Goal: Information Seeking & Learning: Learn about a topic

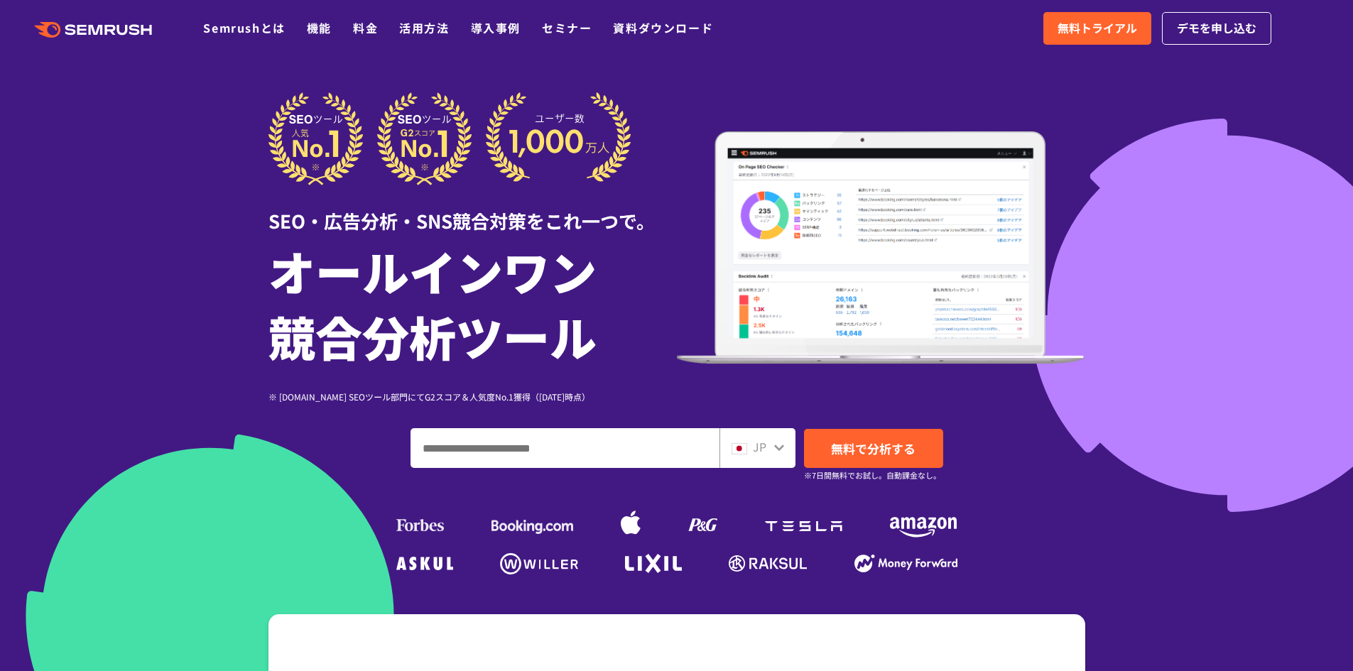
click at [302, 32] on ul "Semrushとは 機能 料金 活用方法 導入事例 セミナー 資料ダウンロード" at bounding box center [468, 28] width 531 height 18
click at [313, 31] on link "機能" at bounding box center [319, 27] width 25 height 17
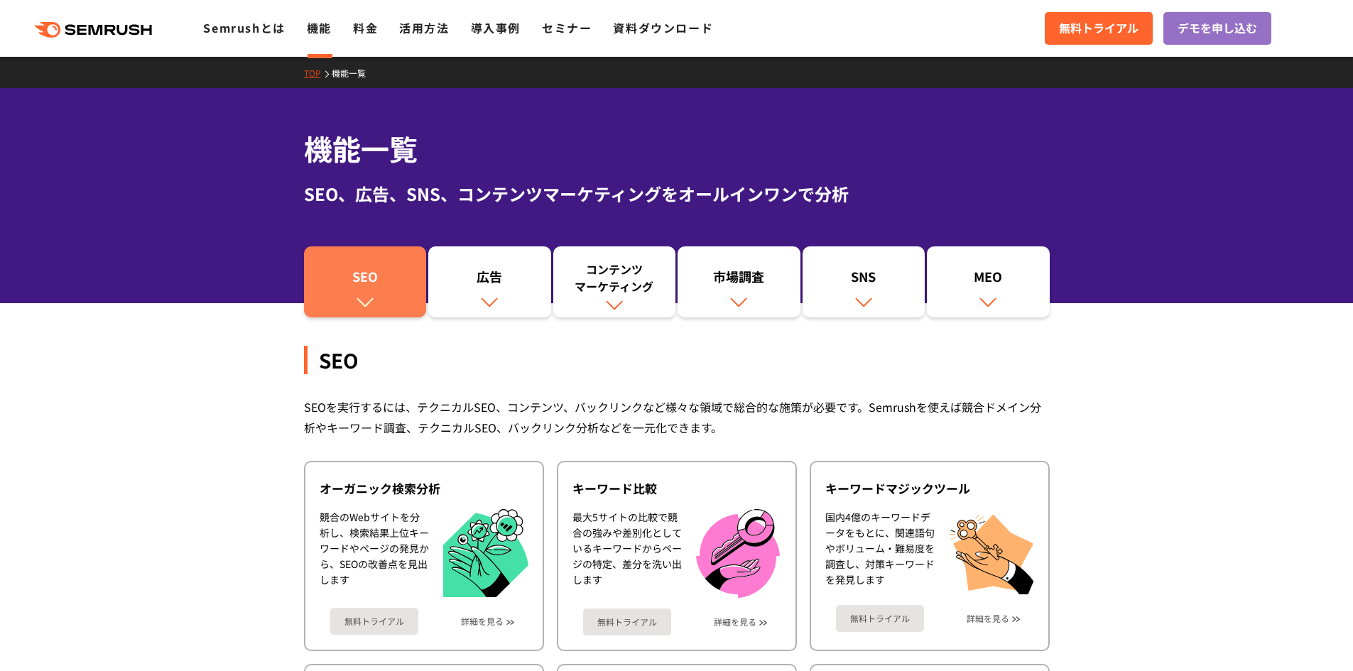
click at [391, 268] on div "SEO" at bounding box center [365, 280] width 109 height 24
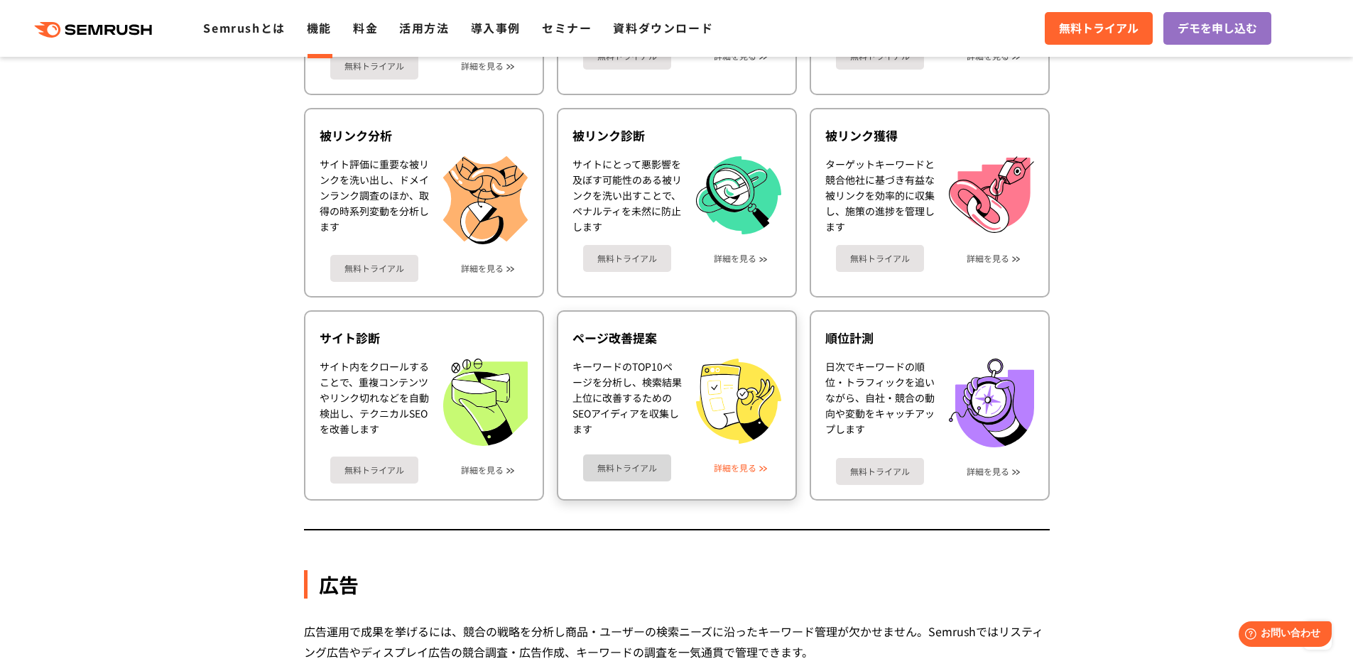
click at [751, 466] on link "詳細を見る" at bounding box center [735, 468] width 43 height 10
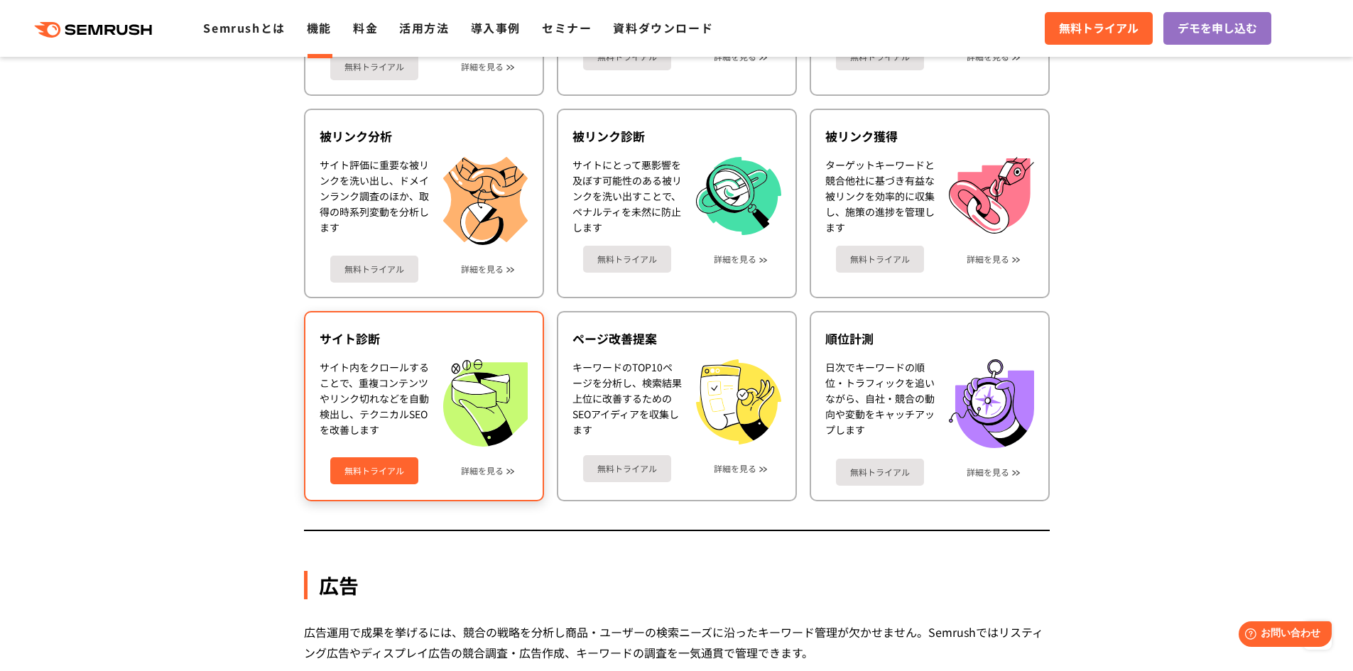
click at [450, 411] on img at bounding box center [485, 402] width 84 height 87
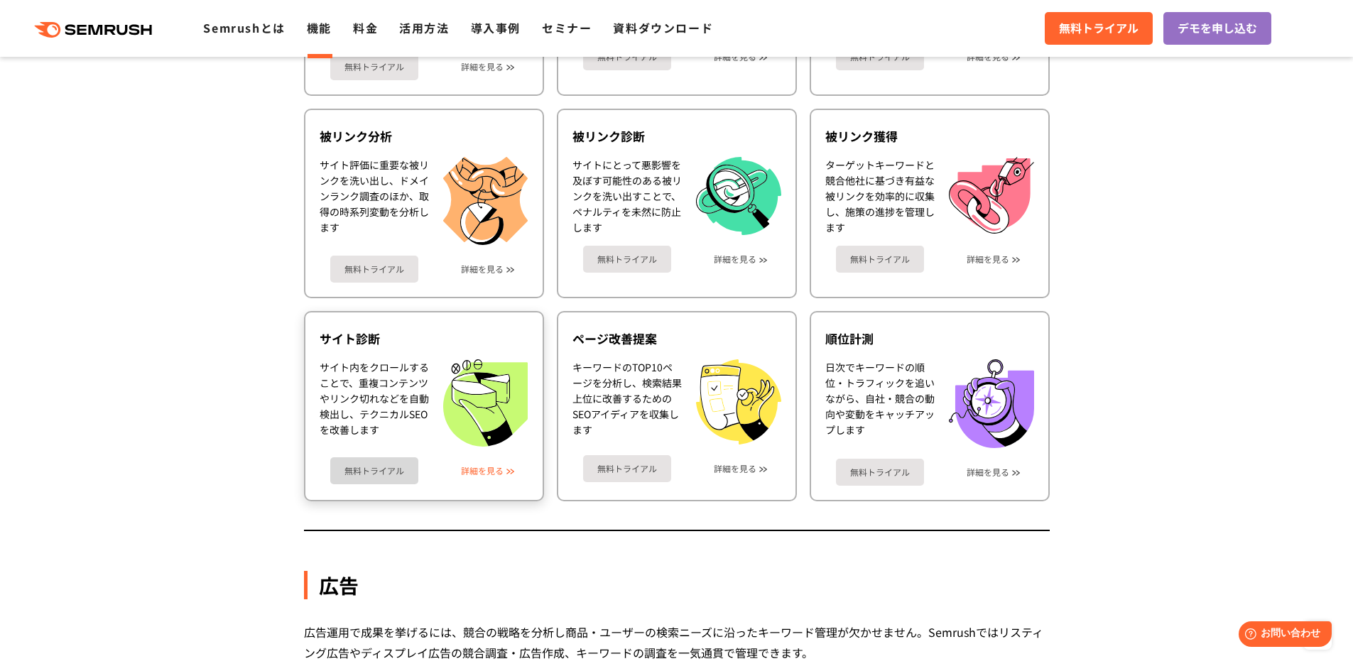
click at [486, 468] on link "詳細を見る" at bounding box center [482, 471] width 43 height 10
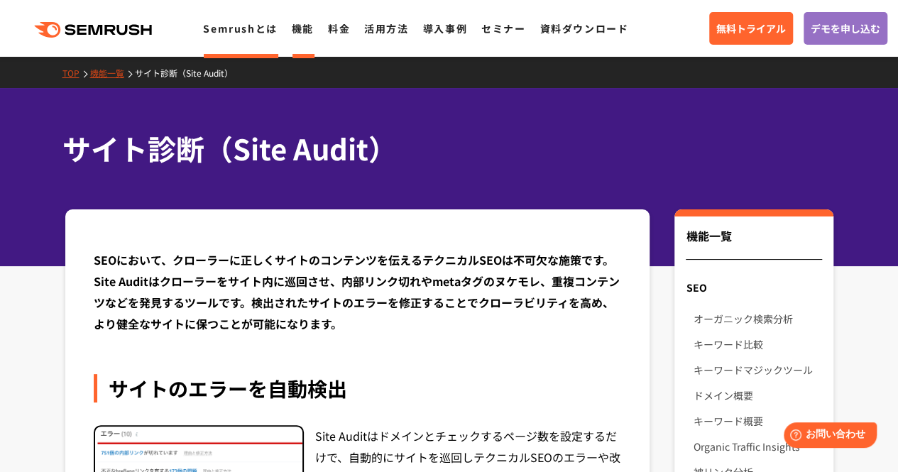
click at [244, 31] on link "Semrushとは" at bounding box center [240, 28] width 74 height 14
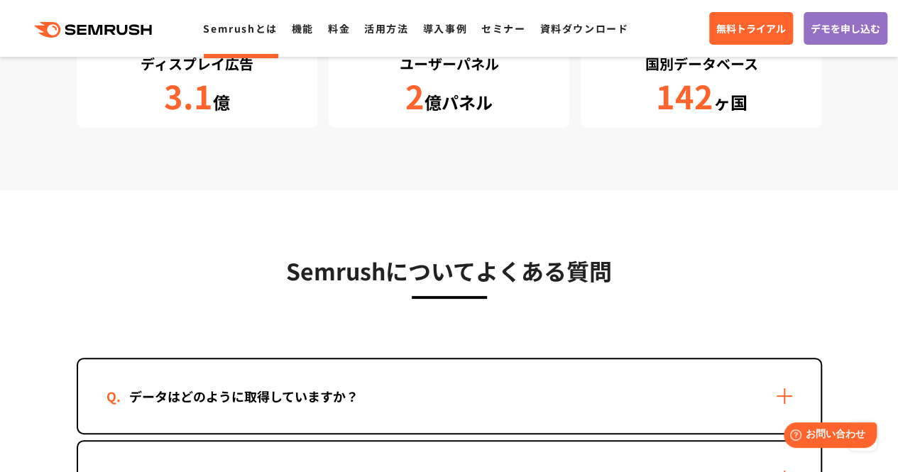
scroll to position [2712, 0]
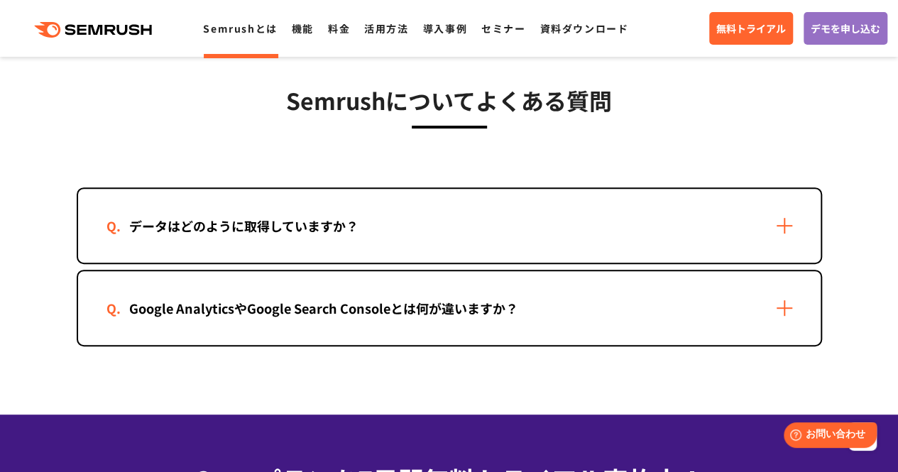
scroll to position [2877, 0]
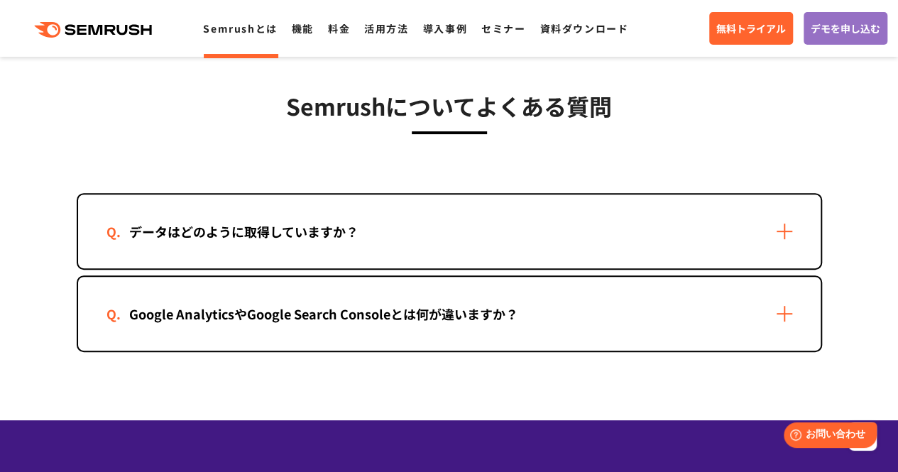
click at [251, 238] on div "データはどのように取得していますか？" at bounding box center [244, 232] width 275 height 21
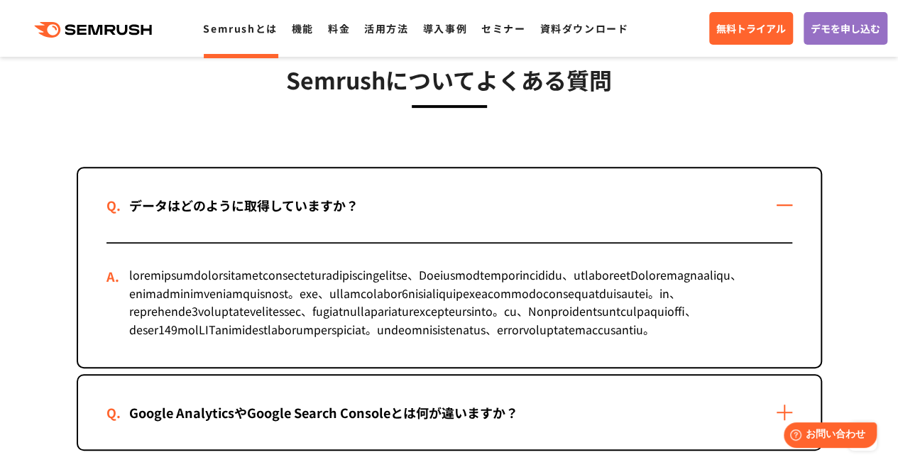
scroll to position [2907, 0]
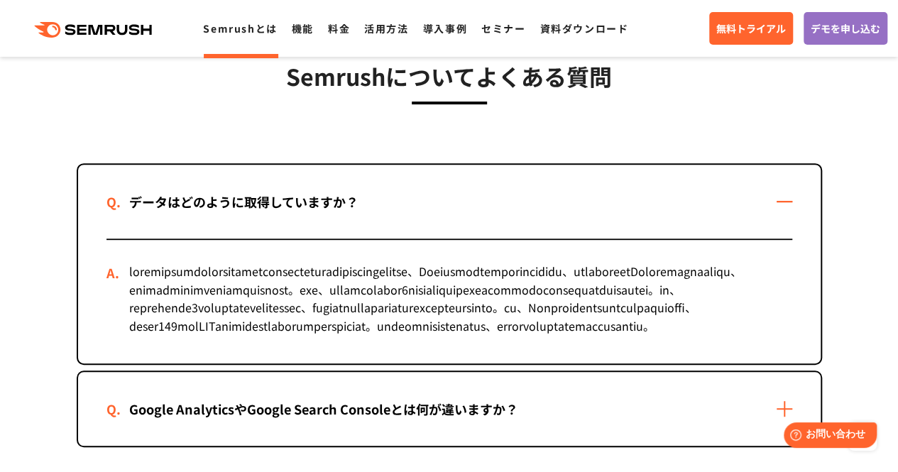
click at [380, 211] on div "データはどのように取得していますか？" at bounding box center [244, 202] width 275 height 21
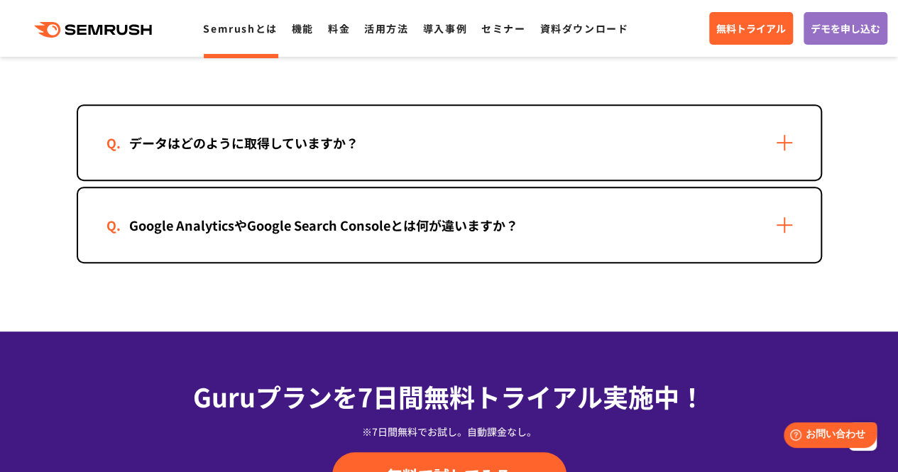
scroll to position [2966, 0]
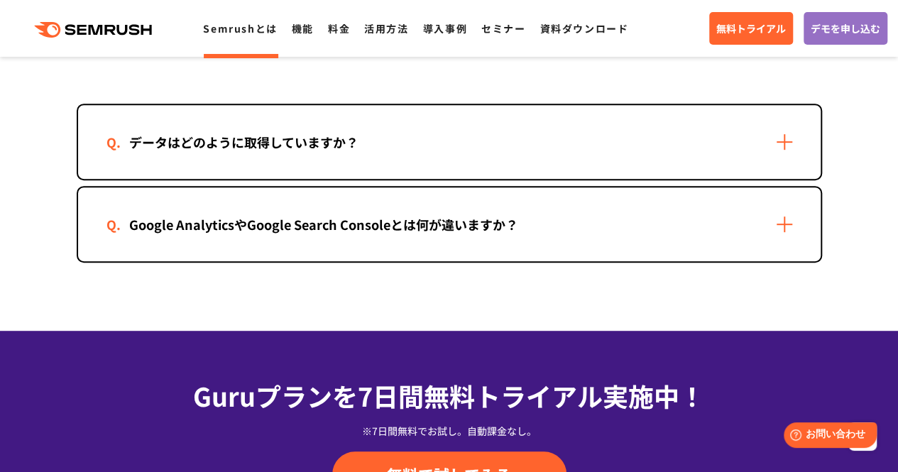
click at [298, 233] on div "Google AnalyticsやGoogle Search Consoleとは何が違いますか？" at bounding box center [324, 224] width 435 height 21
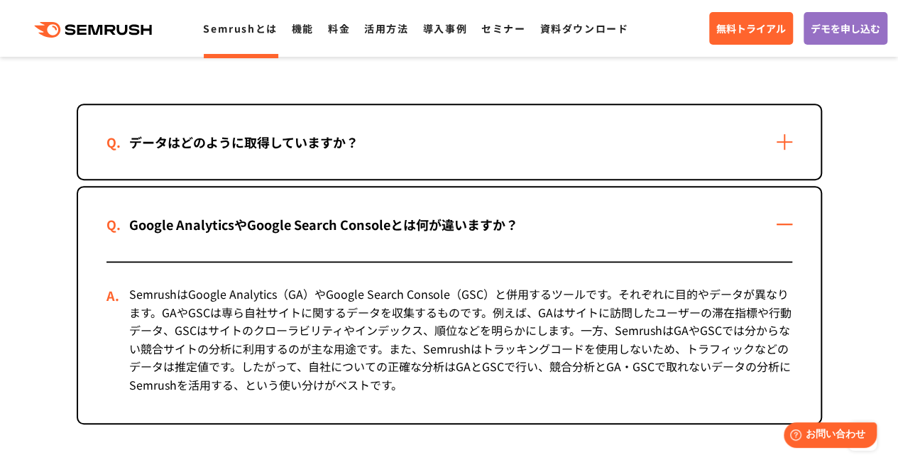
click at [111, 224] on div "Google AnalyticsやGoogle Search Consoleとは何が違いますか？" at bounding box center [324, 224] width 435 height 21
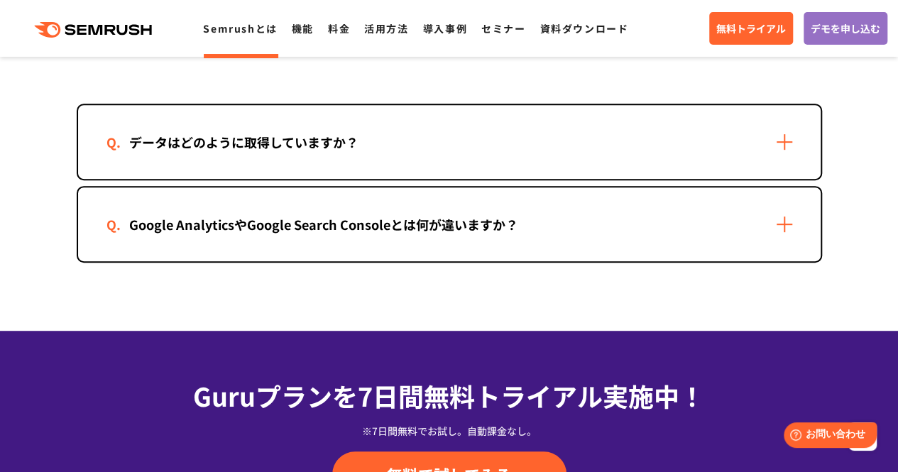
click at [111, 224] on div "Google AnalyticsやGoogle Search Consoleとは何が違いますか？" at bounding box center [324, 224] width 435 height 21
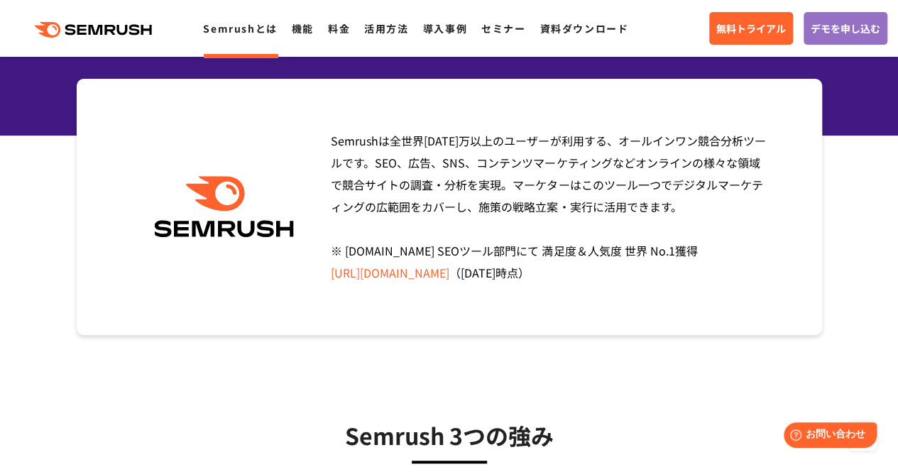
scroll to position [0, 0]
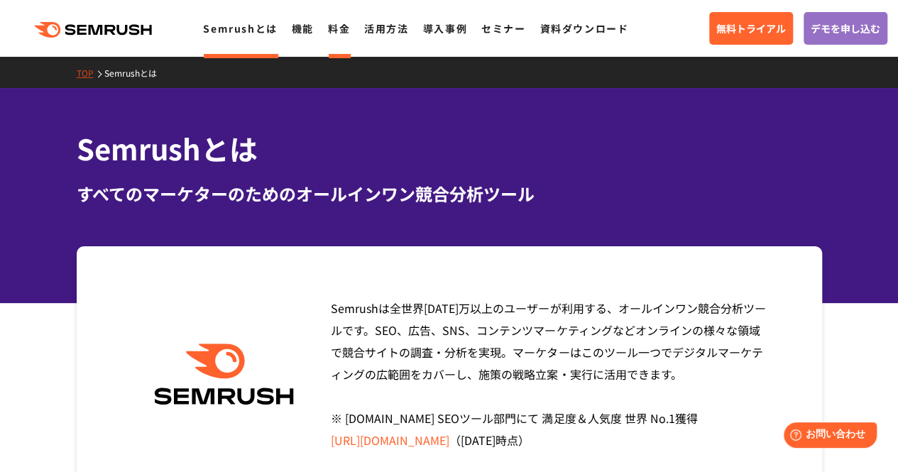
click at [335, 32] on link "料金" at bounding box center [339, 28] width 22 height 14
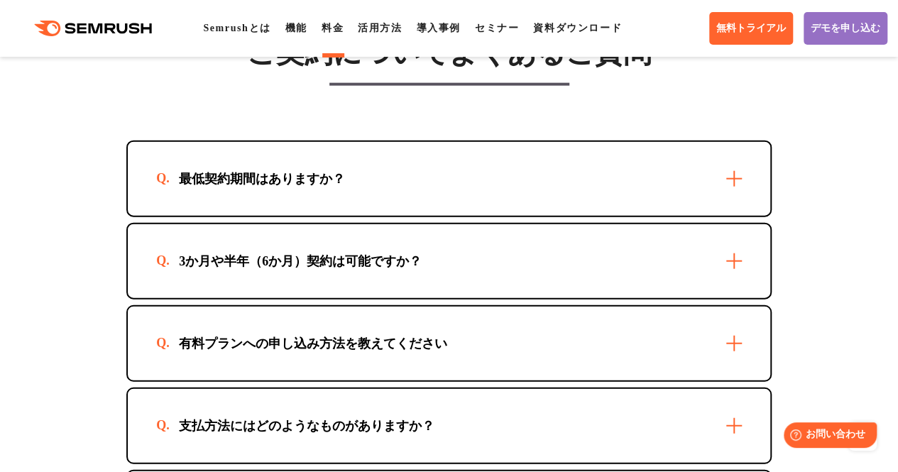
scroll to position [4272, 0]
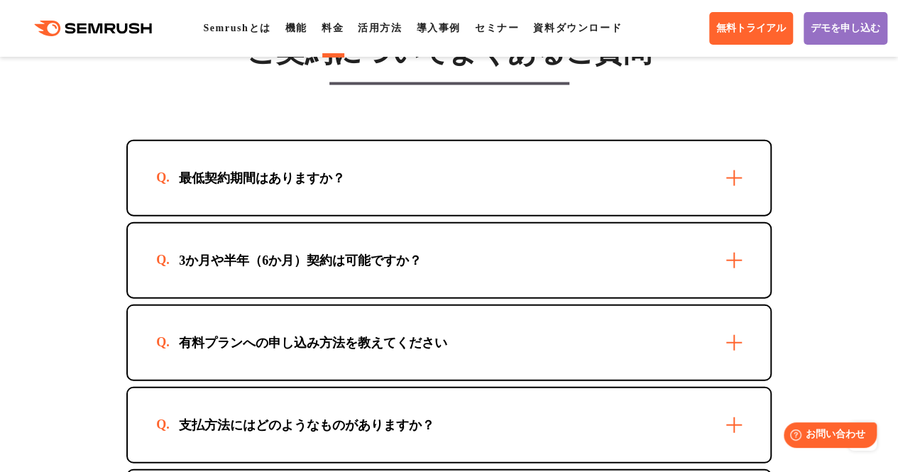
click at [355, 215] on div "最低契約期間はありますか？" at bounding box center [449, 178] width 643 height 74
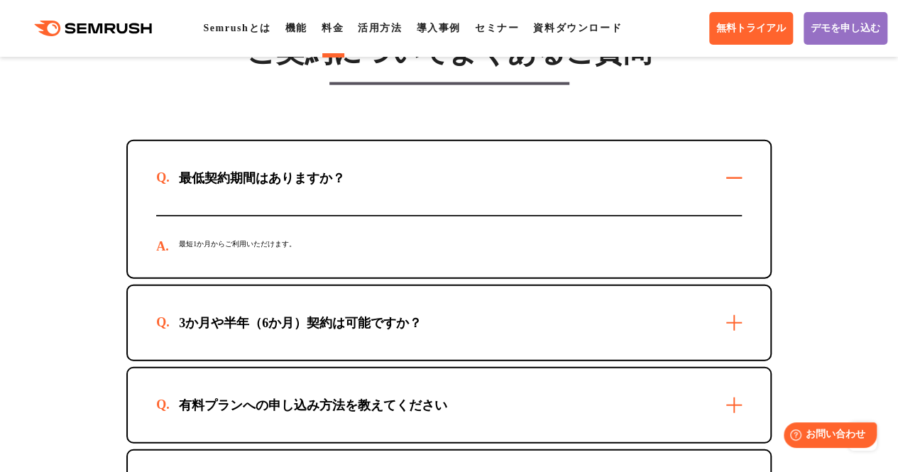
click at [355, 215] on div "最低契約期間はありますか？" at bounding box center [449, 178] width 643 height 74
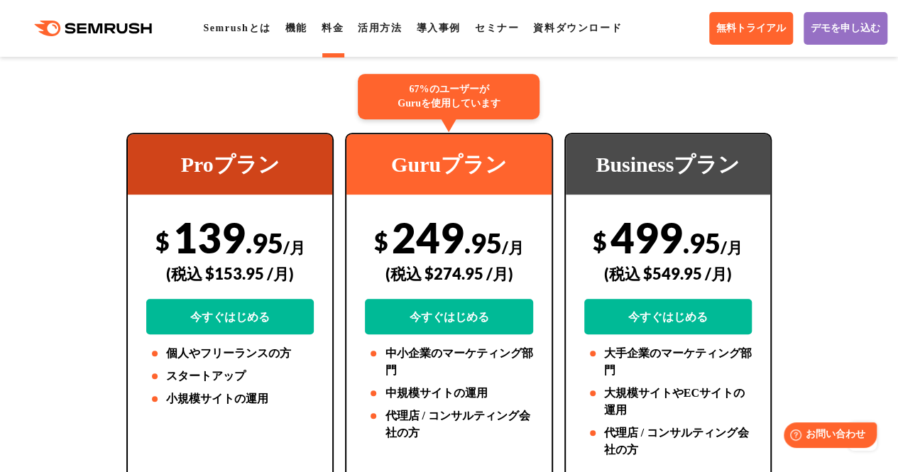
scroll to position [0, 0]
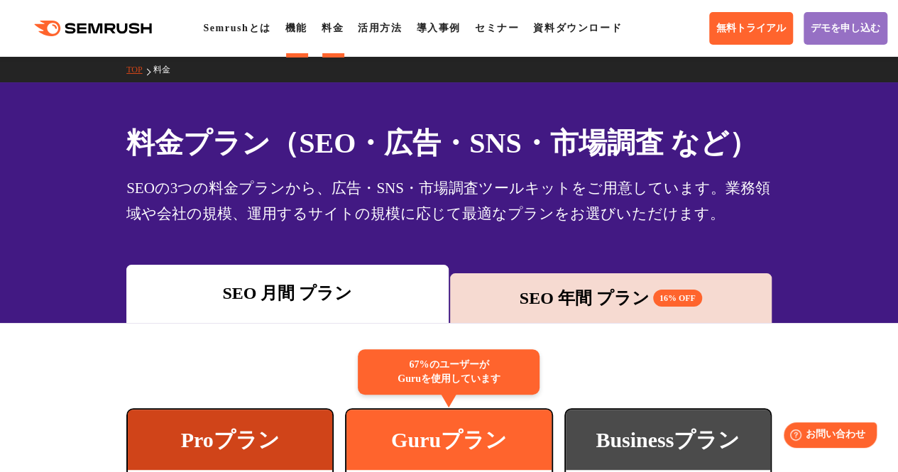
click at [297, 36] on li "機能" at bounding box center [296, 28] width 22 height 17
click at [298, 31] on link "機能" at bounding box center [296, 28] width 22 height 11
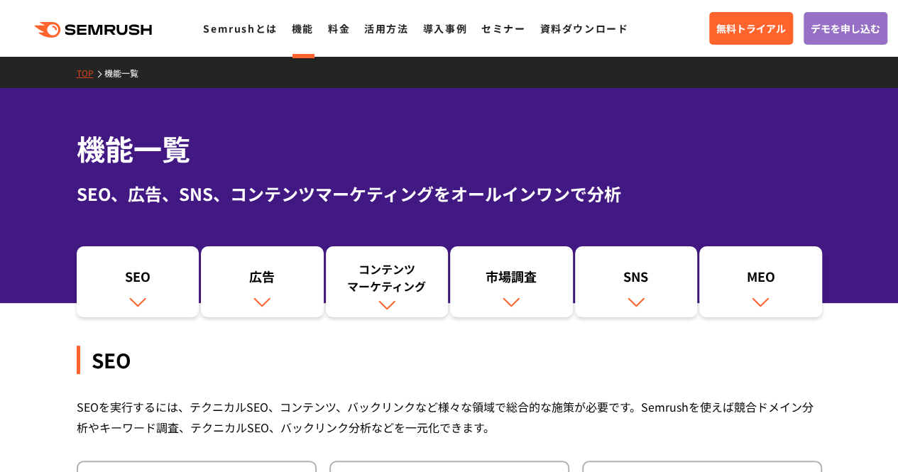
scroll to position [60, 0]
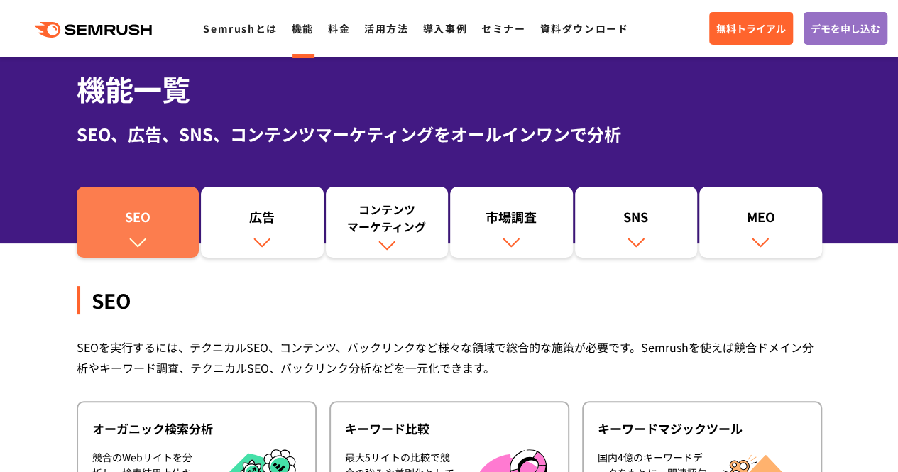
click at [153, 219] on div "SEO" at bounding box center [138, 220] width 109 height 24
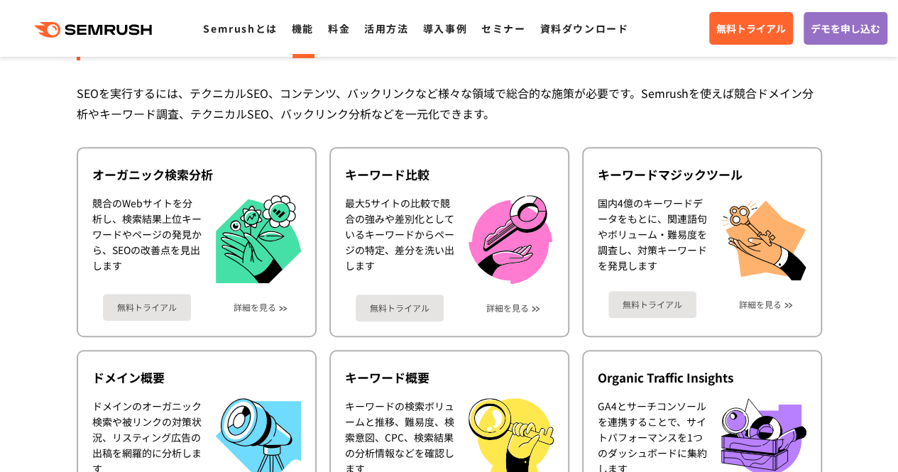
scroll to position [317, 0]
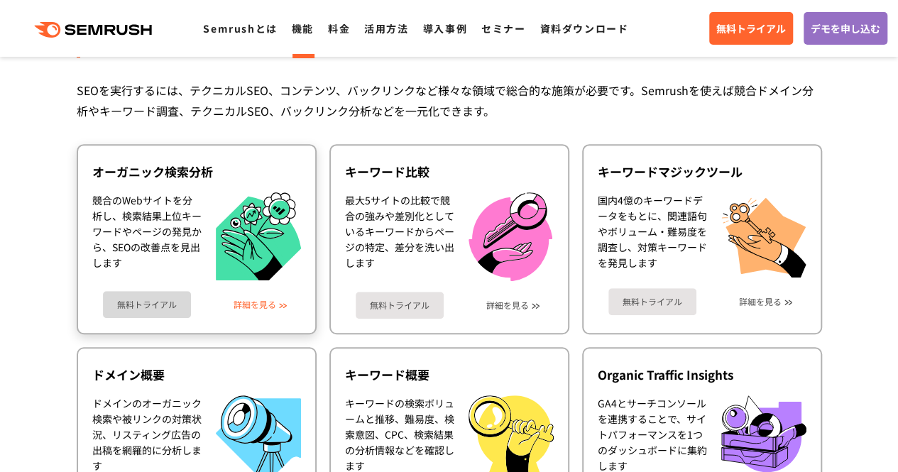
click at [260, 305] on link "詳細を見る" at bounding box center [255, 305] width 43 height 10
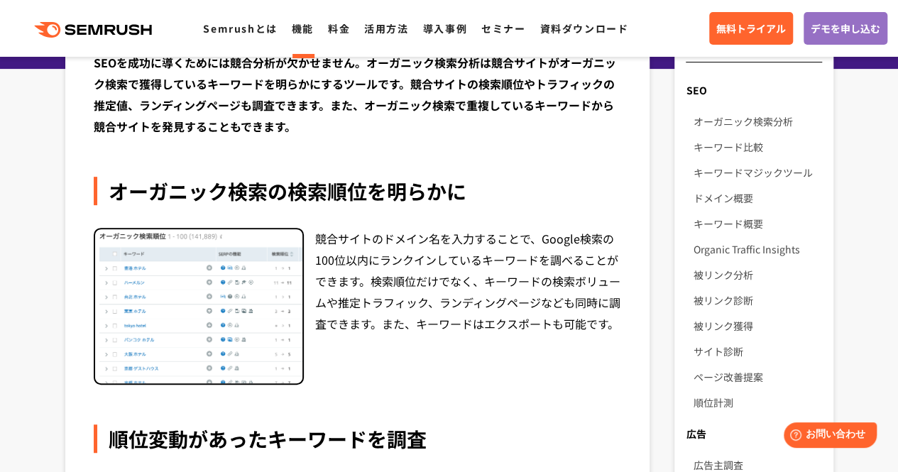
scroll to position [204, 0]
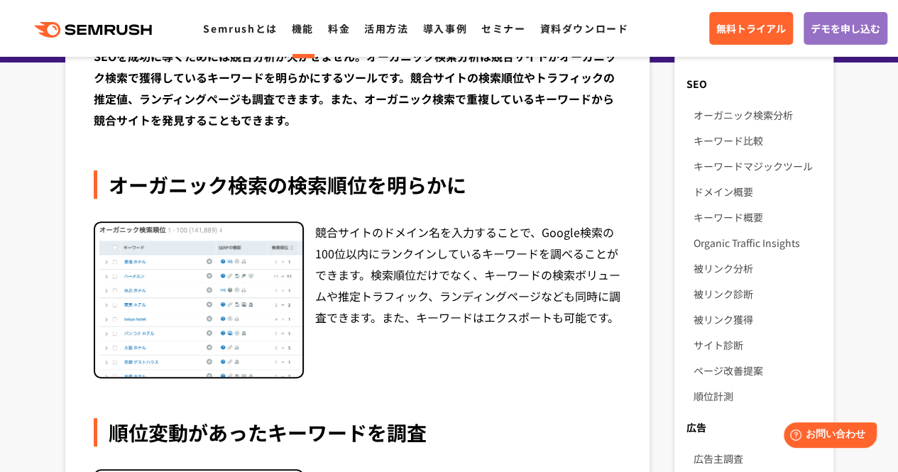
click at [236, 223] on img at bounding box center [198, 300] width 207 height 155
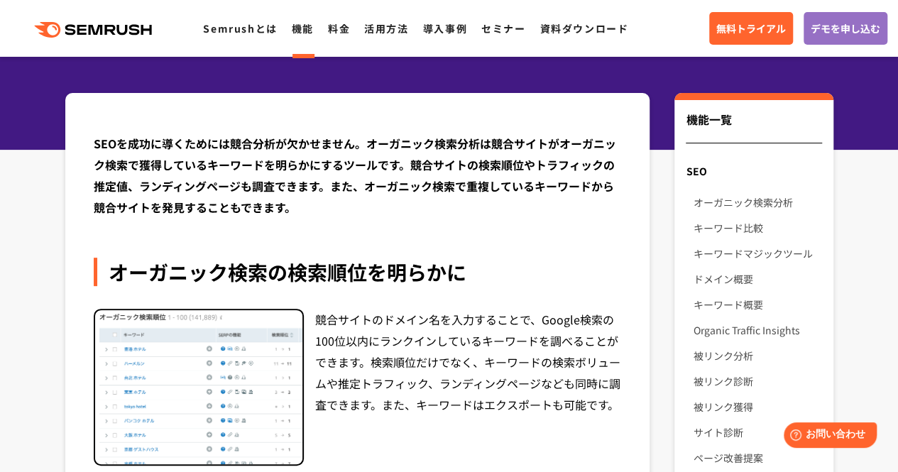
scroll to position [0, 0]
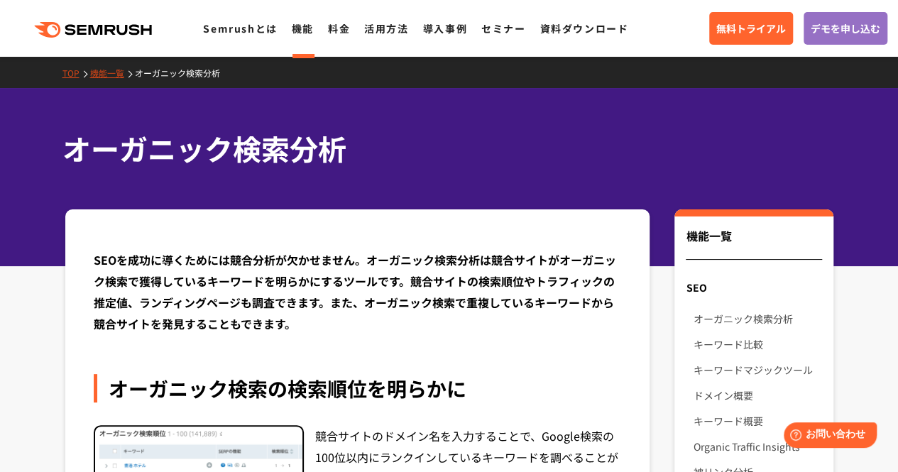
click at [298, 35] on link "機能" at bounding box center [303, 28] width 22 height 14
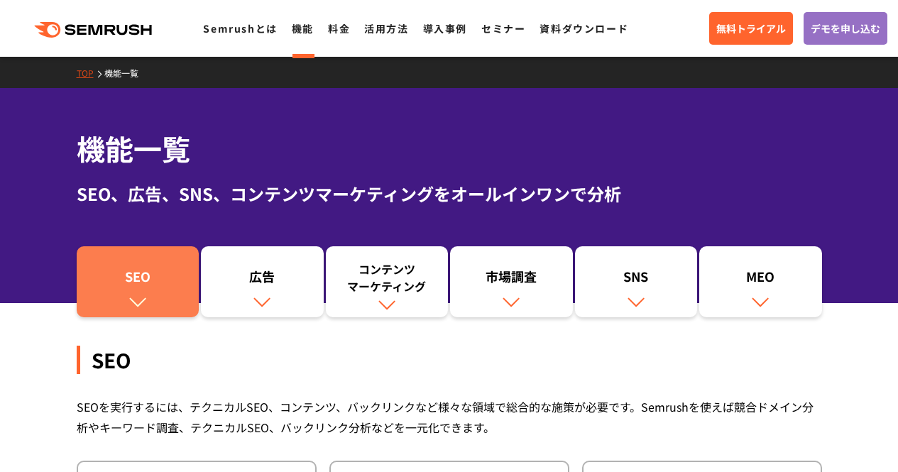
click at [155, 269] on div "SEO" at bounding box center [138, 280] width 109 height 24
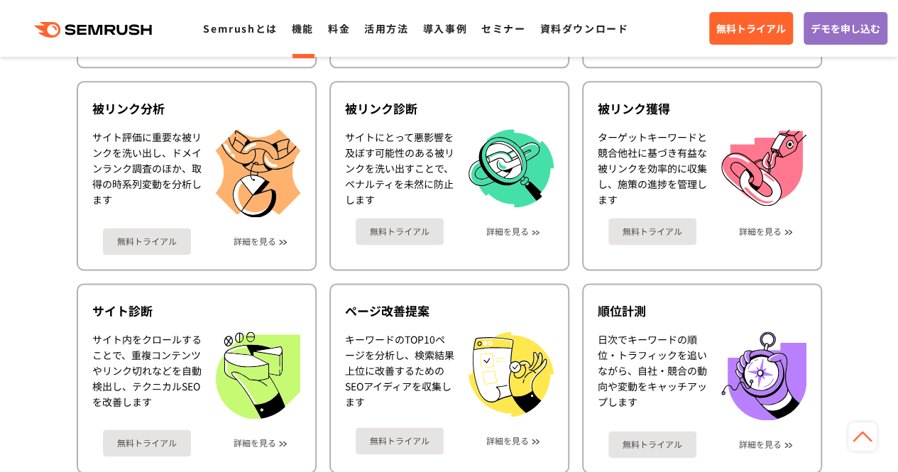
scroll to position [786, 0]
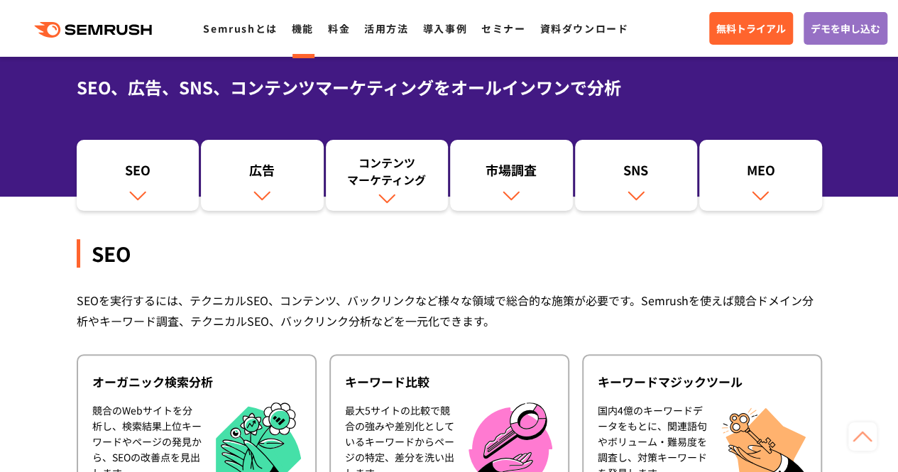
scroll to position [0, 0]
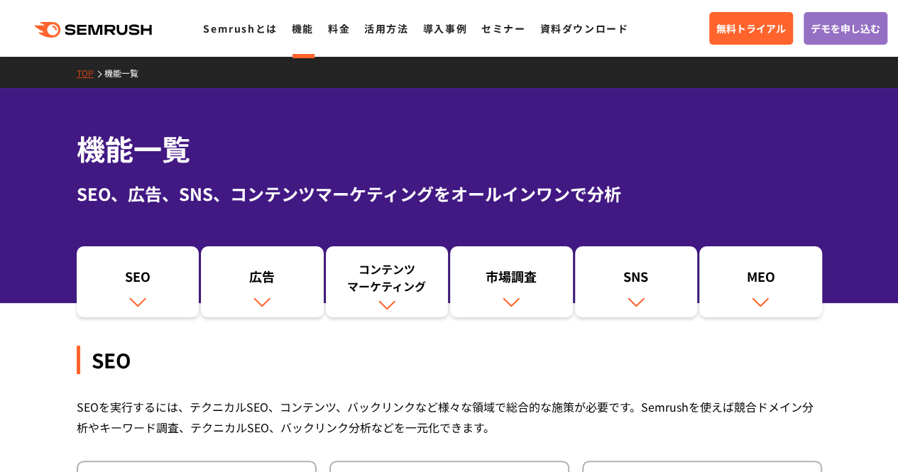
click at [669, 37] on div ".cls {fill: #FF642D;} .cls {fill: #FF642D;} Semrushとは 機能 料金 活用方法 導入事例 セミナー 資料ダウ…" at bounding box center [449, 28] width 898 height 43
